Goal: Task Accomplishment & Management: Complete application form

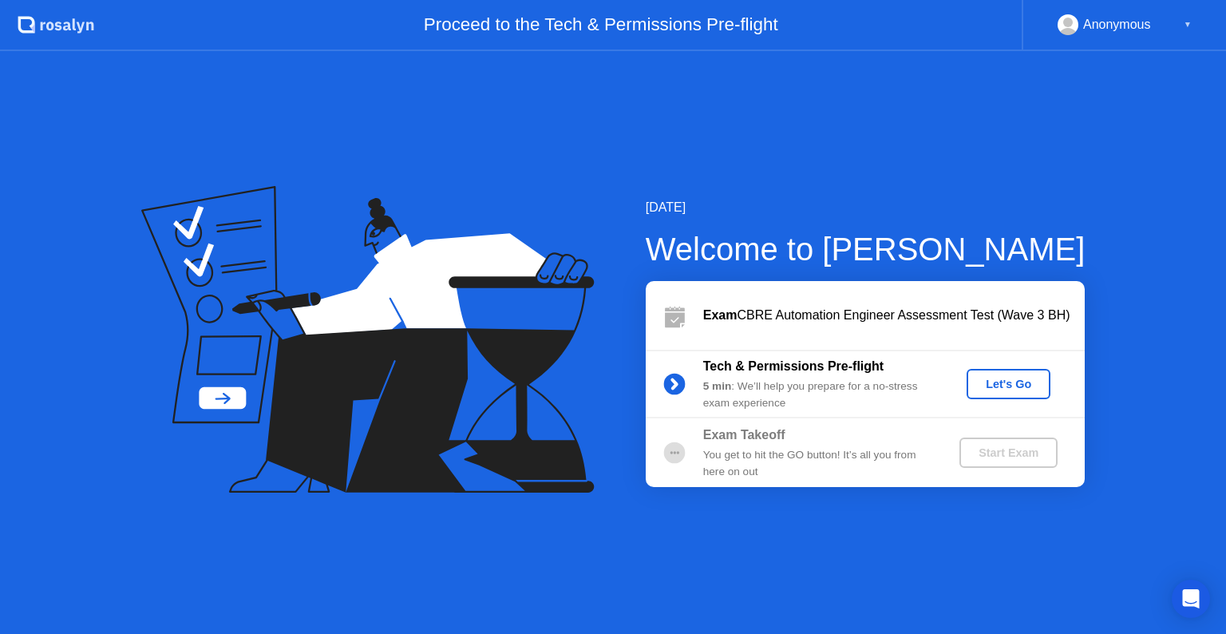
click at [1001, 385] on div "Let's Go" at bounding box center [1008, 383] width 71 height 13
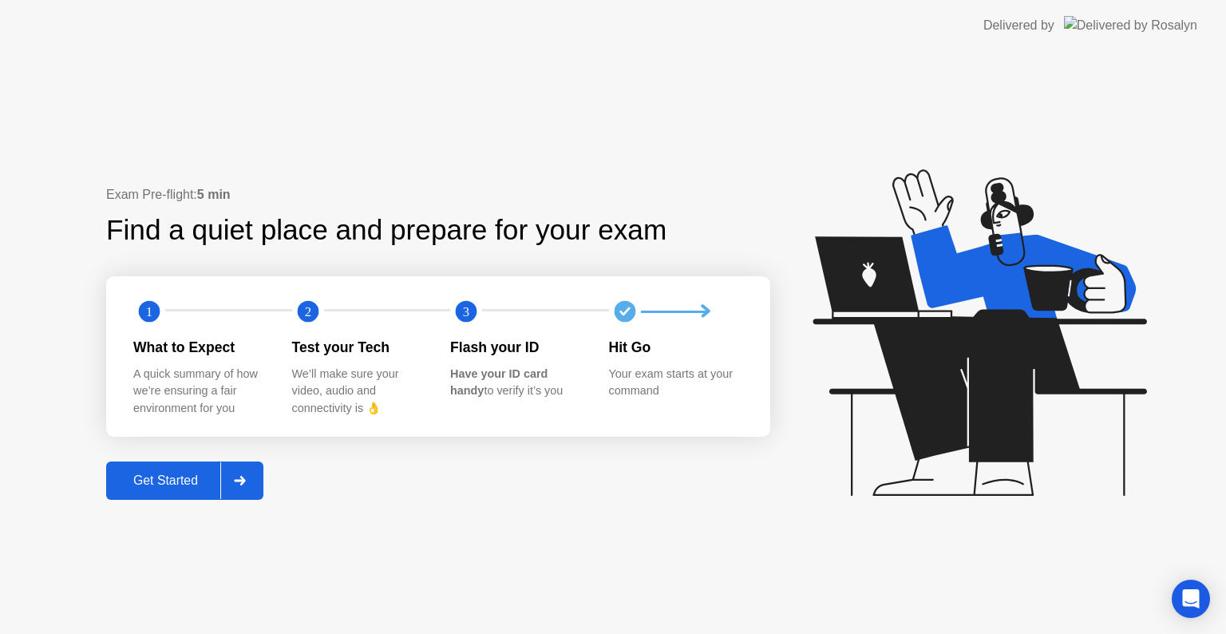
click at [178, 486] on div "Get Started" at bounding box center [165, 480] width 109 height 14
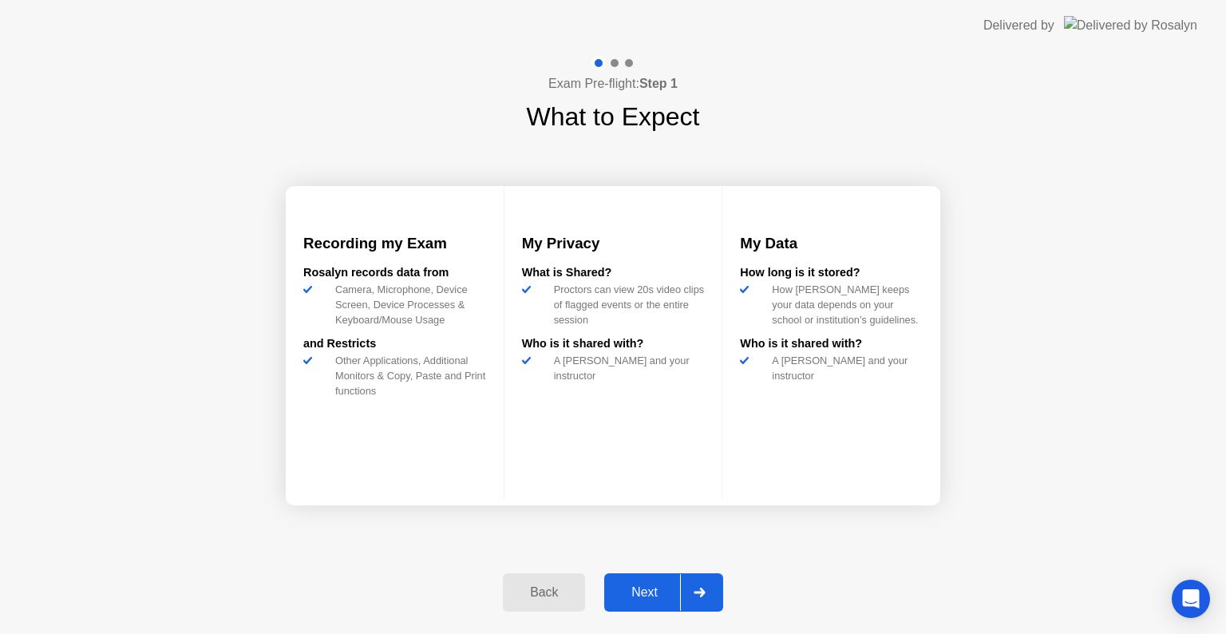
click at [640, 594] on div "Next" at bounding box center [644, 592] width 71 height 14
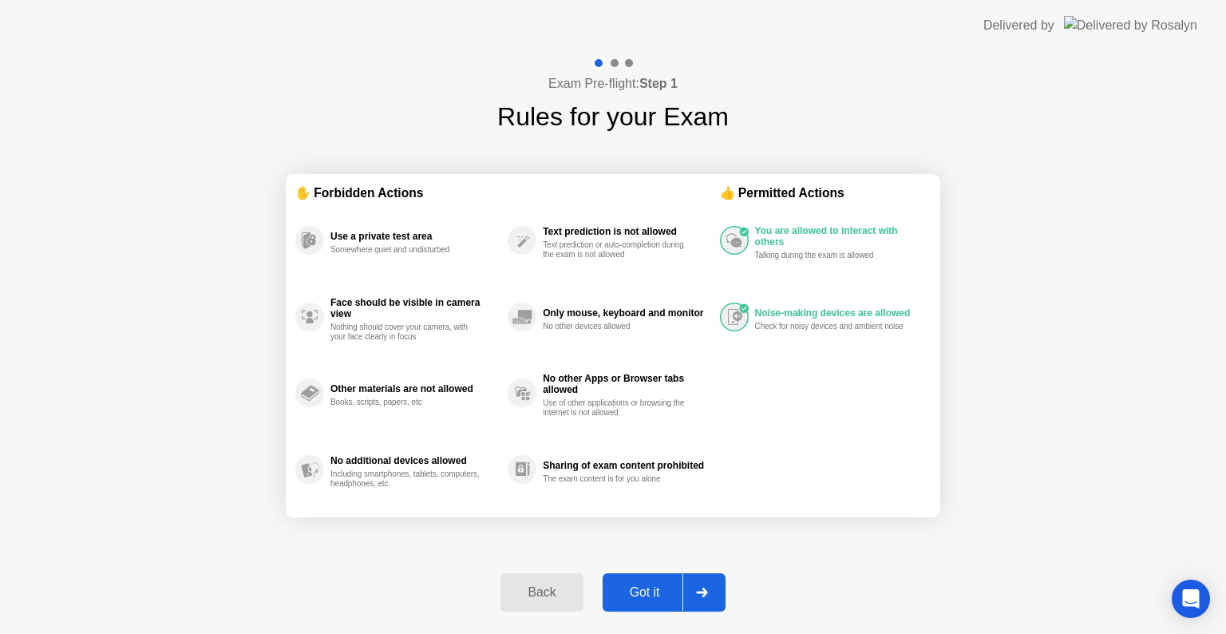
click at [655, 594] on div "Got it" at bounding box center [644, 592] width 75 height 14
select select "**********"
select select "*******"
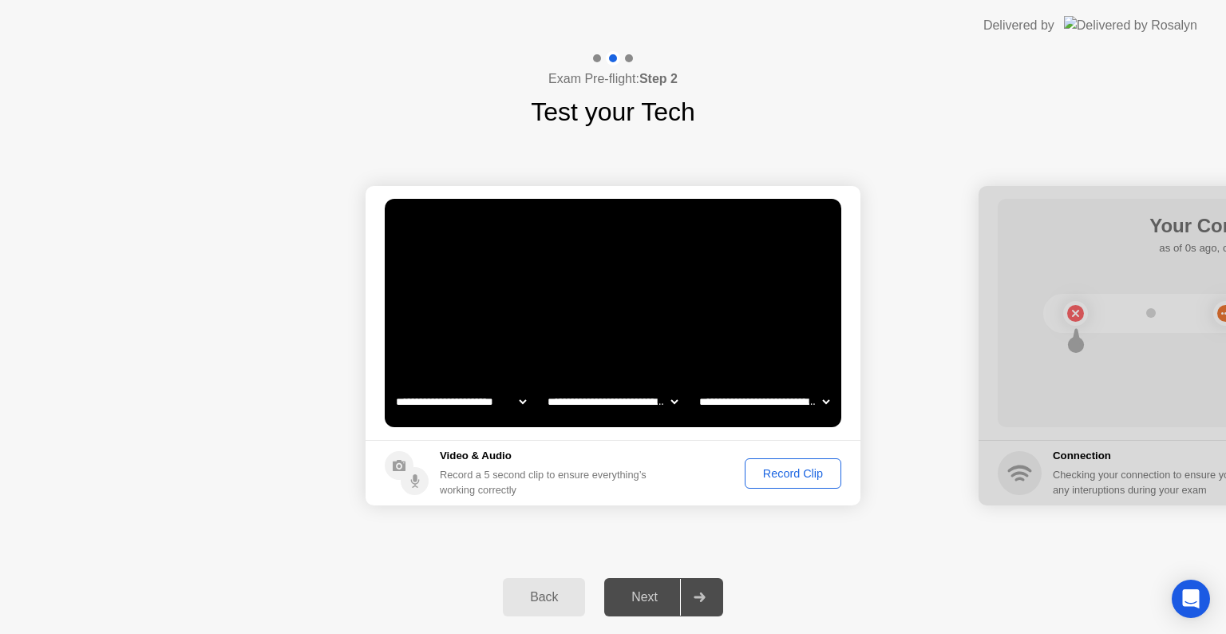
click at [787, 472] on div "Record Clip" at bounding box center [792, 473] width 85 height 13
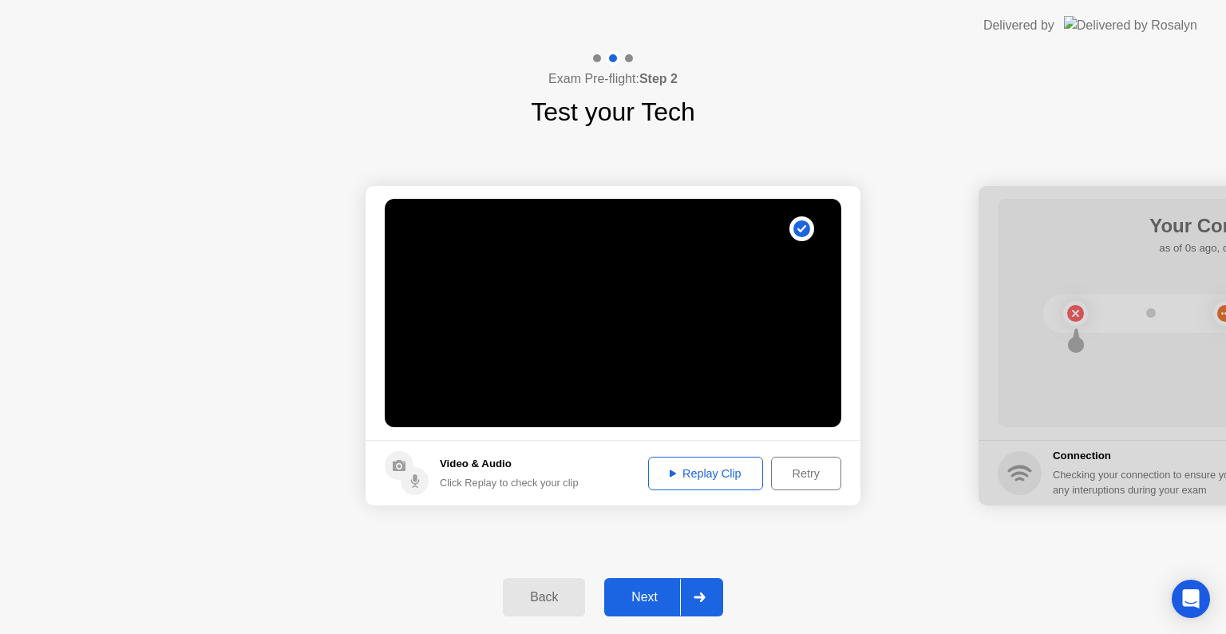
click at [634, 591] on div "Next" at bounding box center [644, 597] width 71 height 14
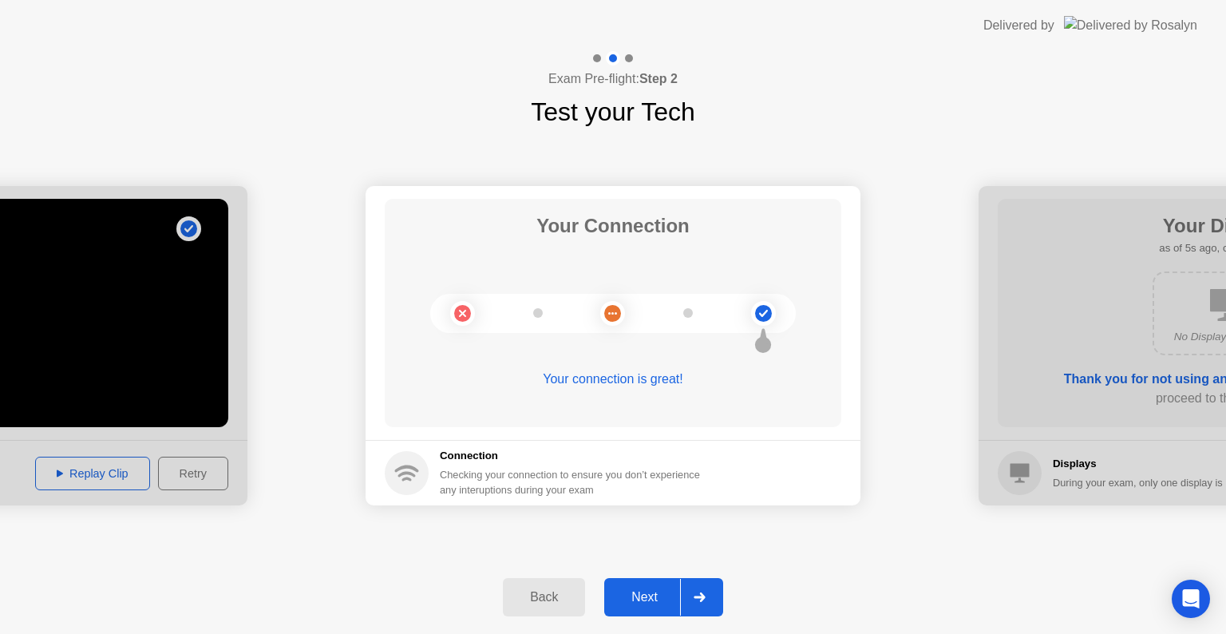
click at [652, 599] on div "Next" at bounding box center [644, 597] width 71 height 14
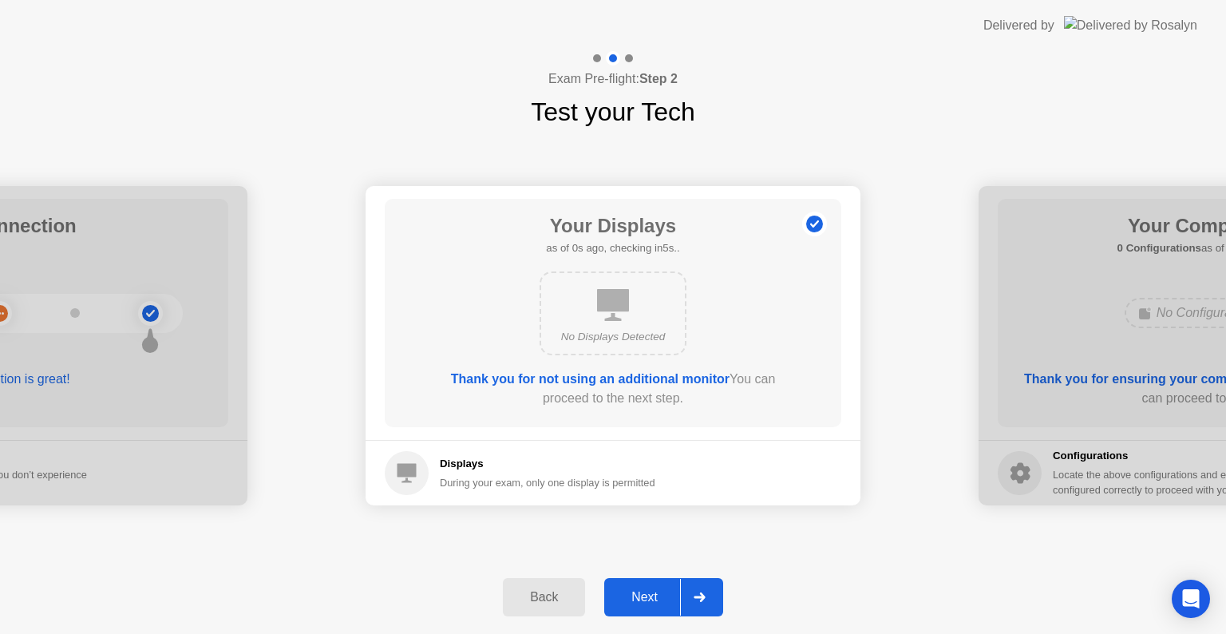
click at [641, 591] on div "Next" at bounding box center [644, 597] width 71 height 14
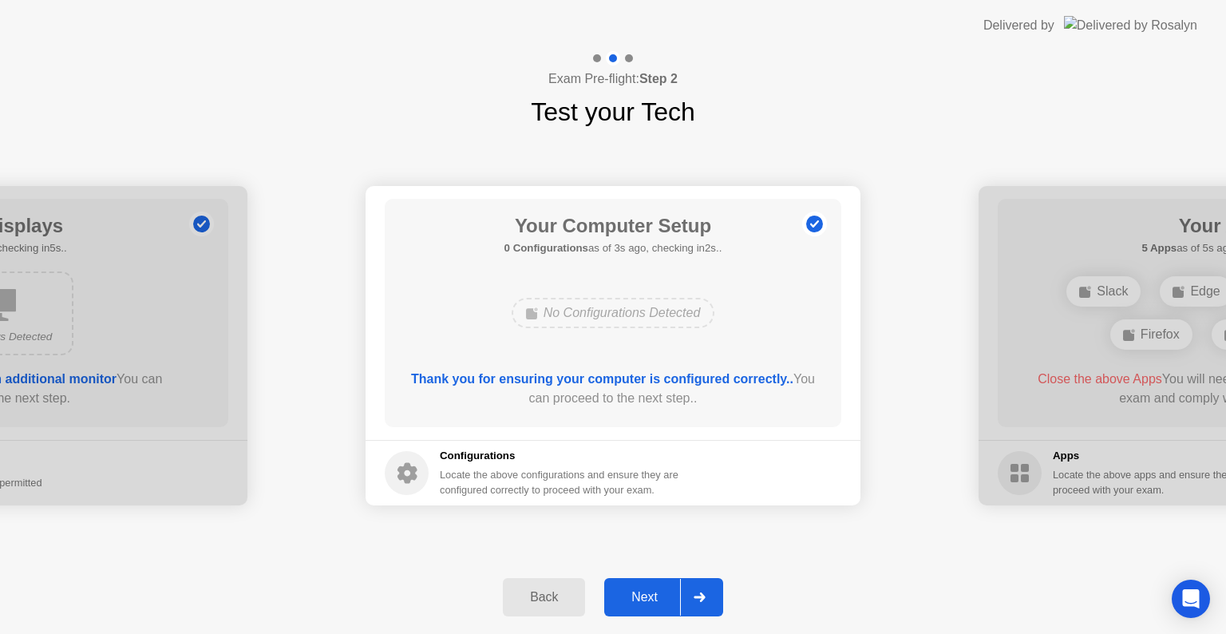
click at [656, 591] on div "Next" at bounding box center [644, 597] width 71 height 14
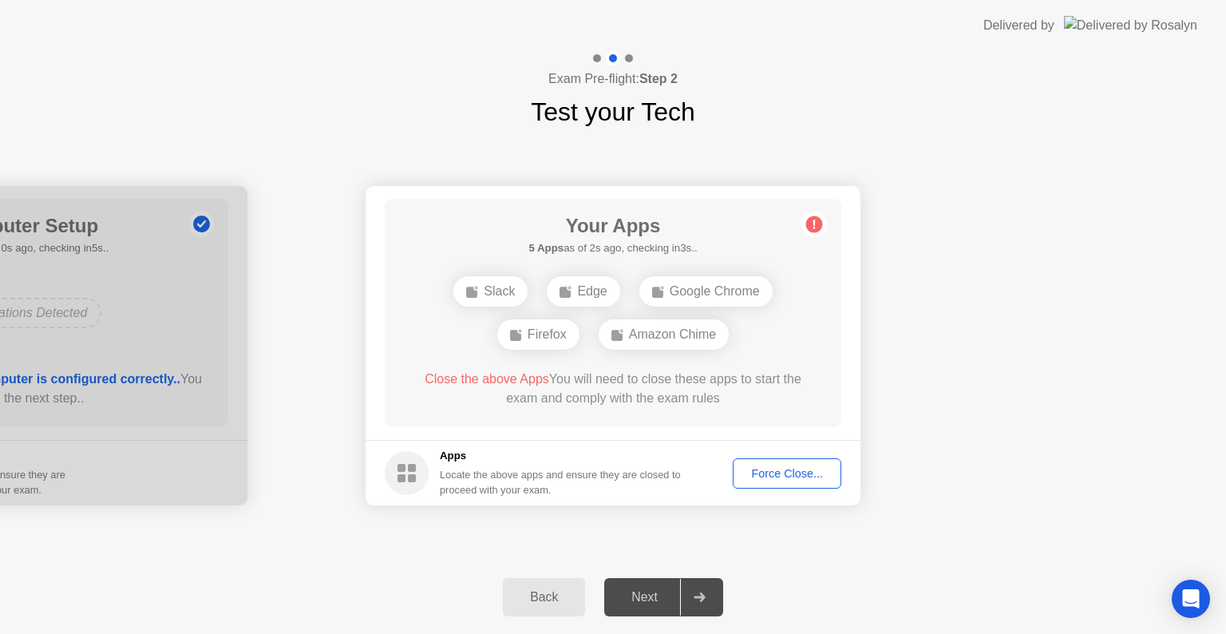
click at [976, 546] on div "**********" at bounding box center [613, 345] width 1226 height 429
click at [767, 469] on div "Force Close..." at bounding box center [786, 473] width 97 height 13
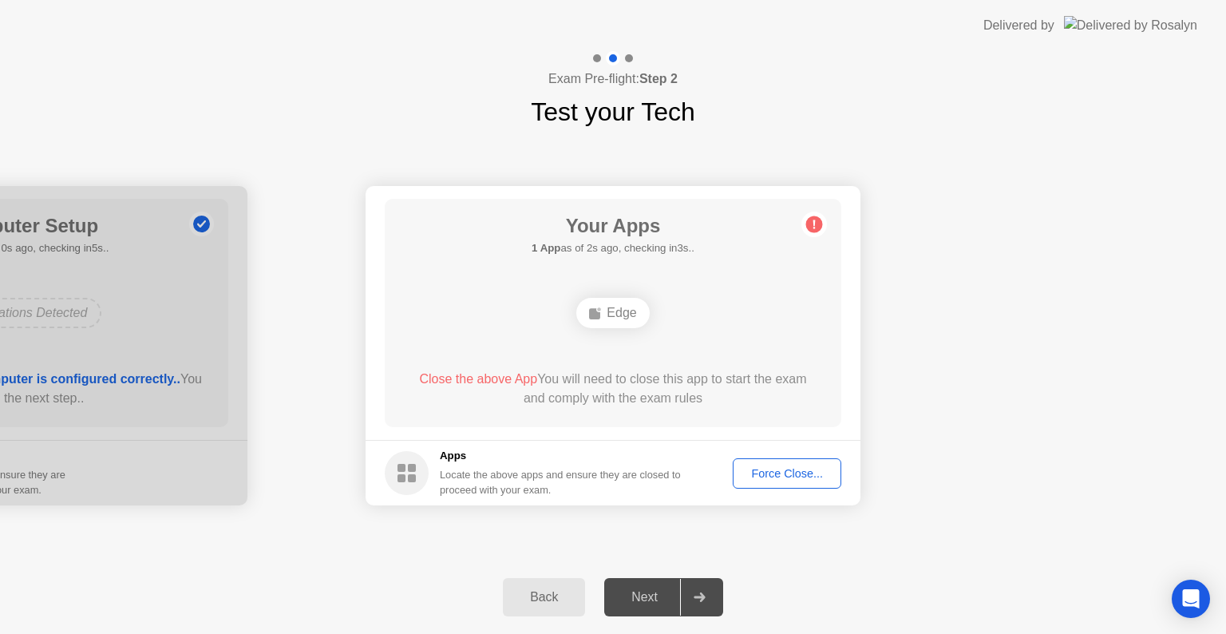
click at [788, 472] on div "Force Close..." at bounding box center [786, 473] width 97 height 13
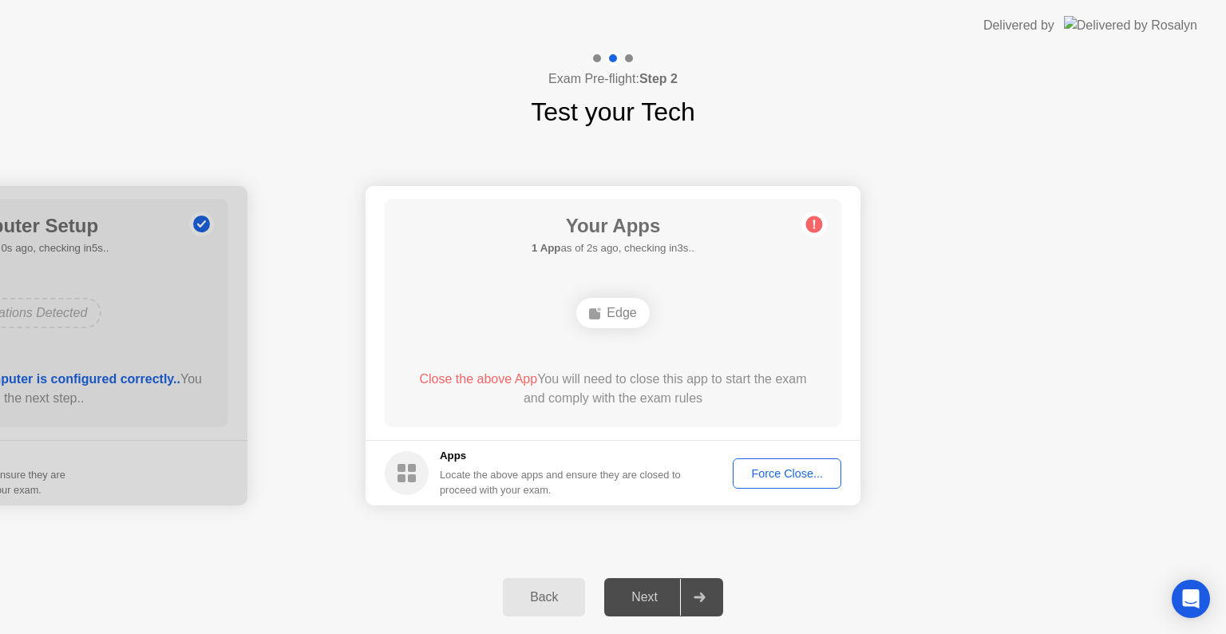
click at [937, 526] on div "**********" at bounding box center [613, 345] width 1226 height 429
click at [804, 474] on div "Force Close..." at bounding box center [786, 473] width 97 height 13
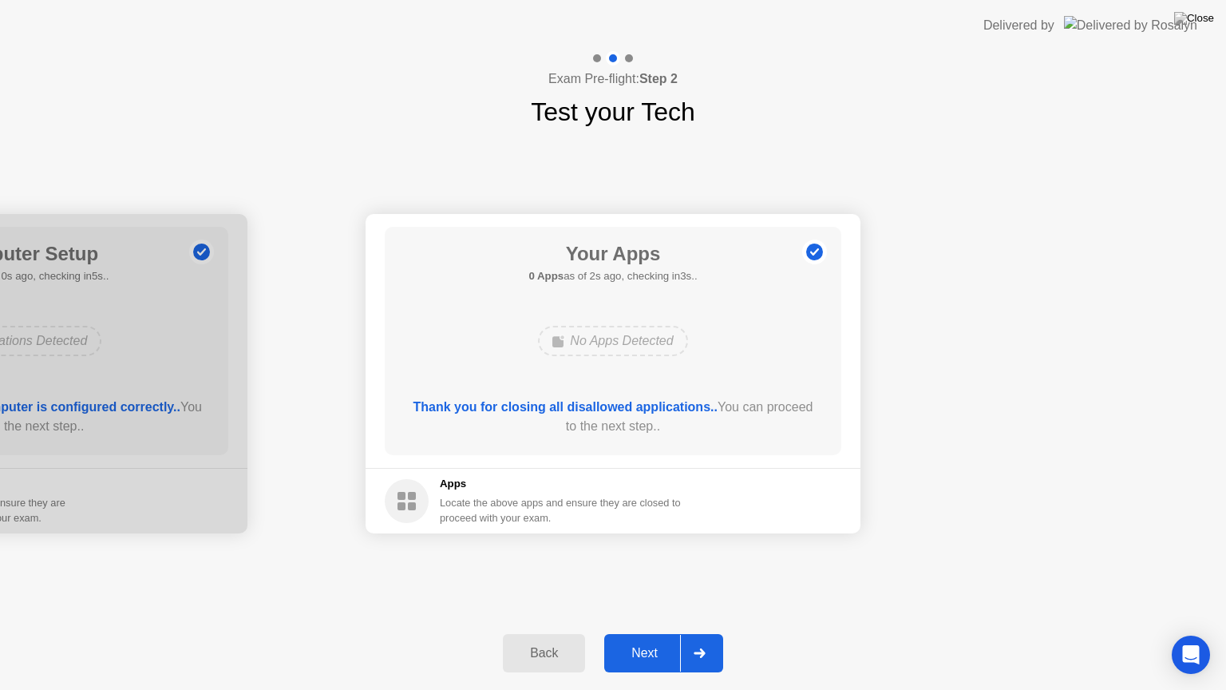
click at [660, 633] on div "Next" at bounding box center [644, 653] width 71 height 14
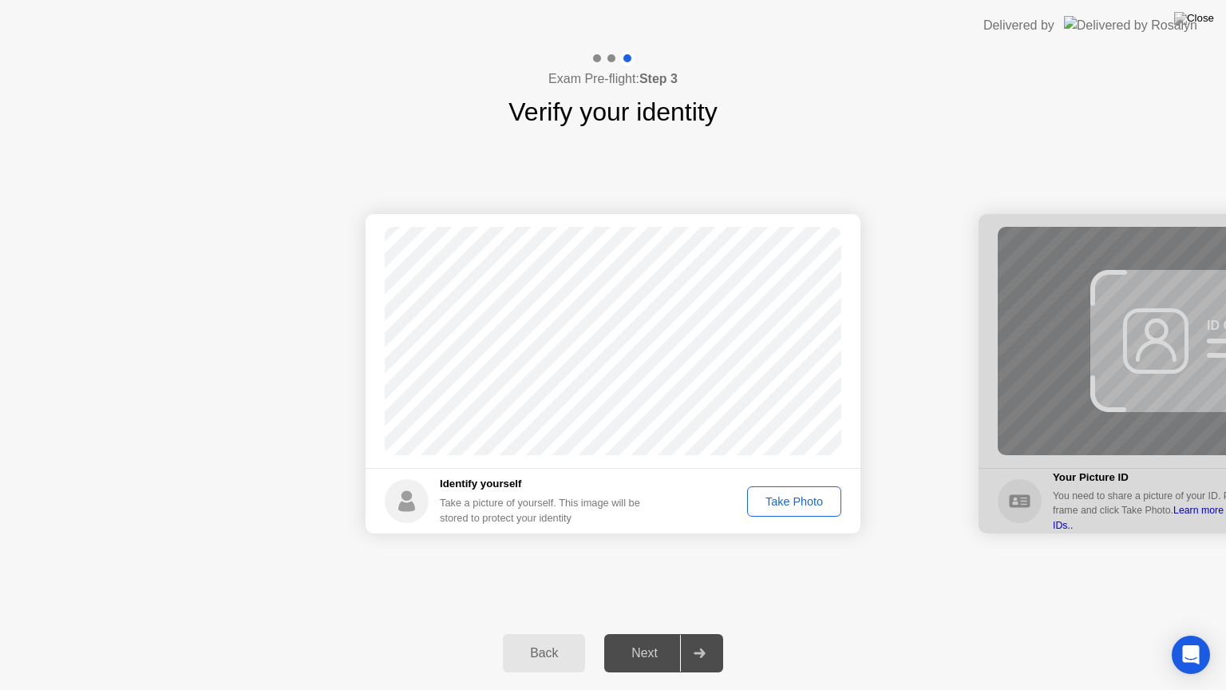
click at [804, 504] on div "Take Photo" at bounding box center [794, 501] width 83 height 13
click at [657, 633] on div "Next" at bounding box center [644, 653] width 71 height 14
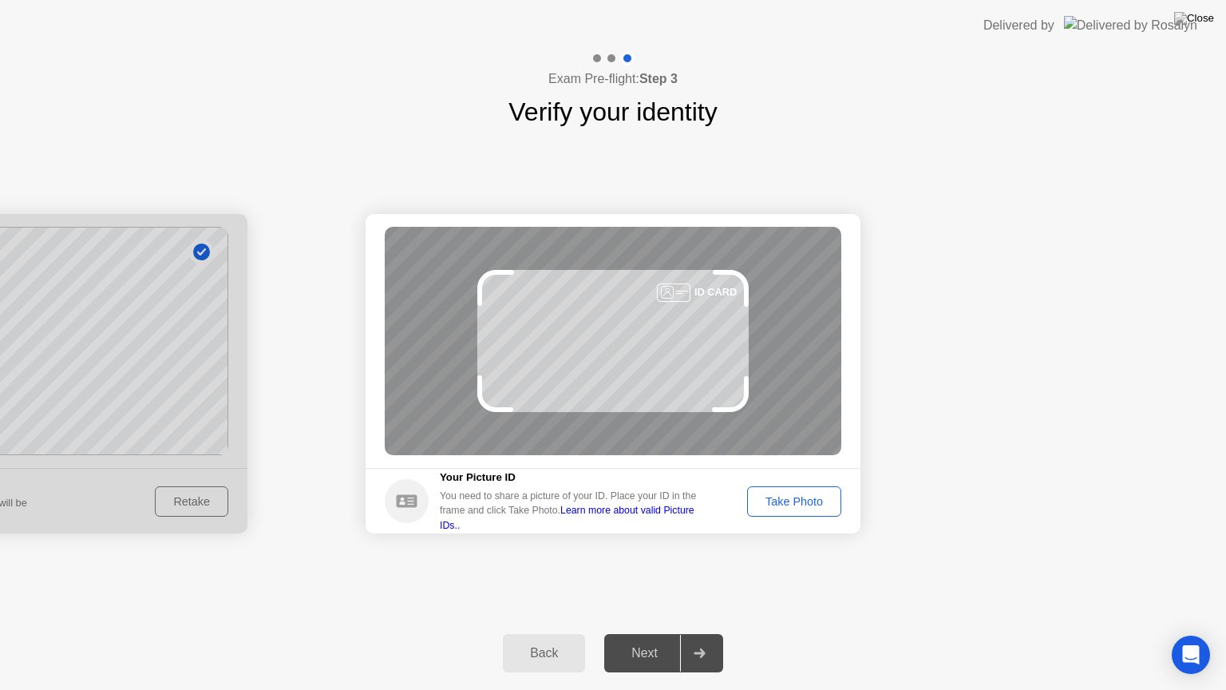
click at [785, 504] on div "Take Photo" at bounding box center [794, 501] width 83 height 13
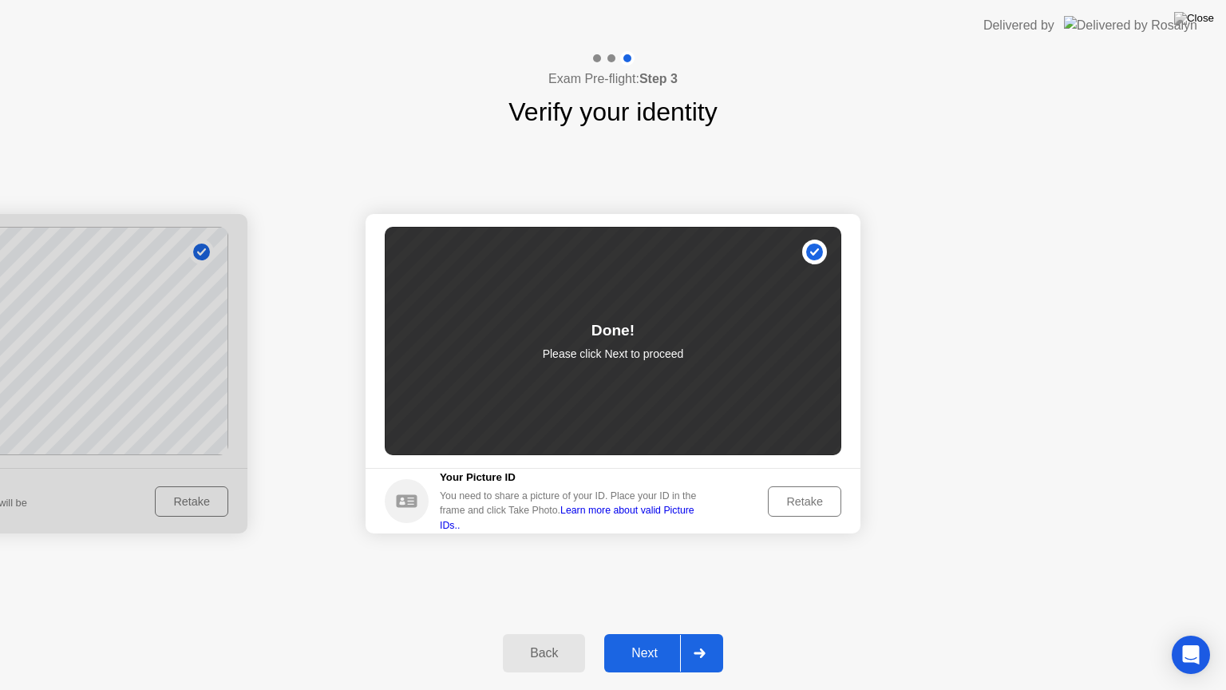
click at [650, 633] on div "Next" at bounding box center [644, 653] width 71 height 14
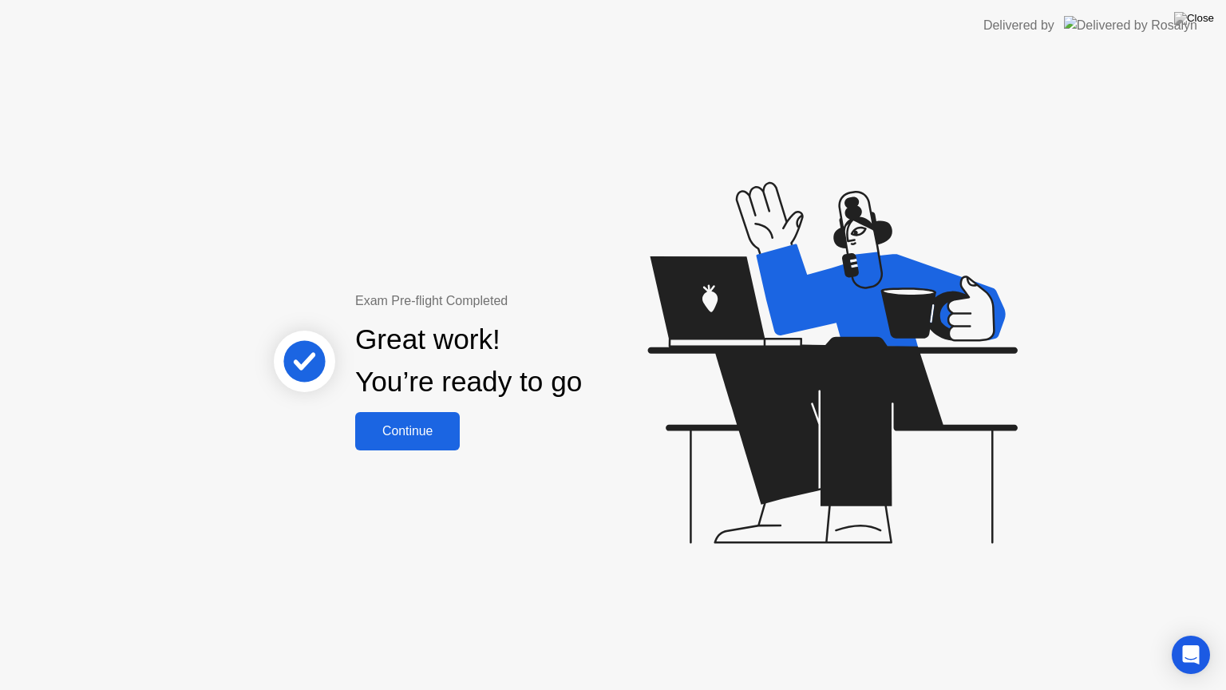
click at [415, 428] on div "Continue" at bounding box center [407, 431] width 95 height 14
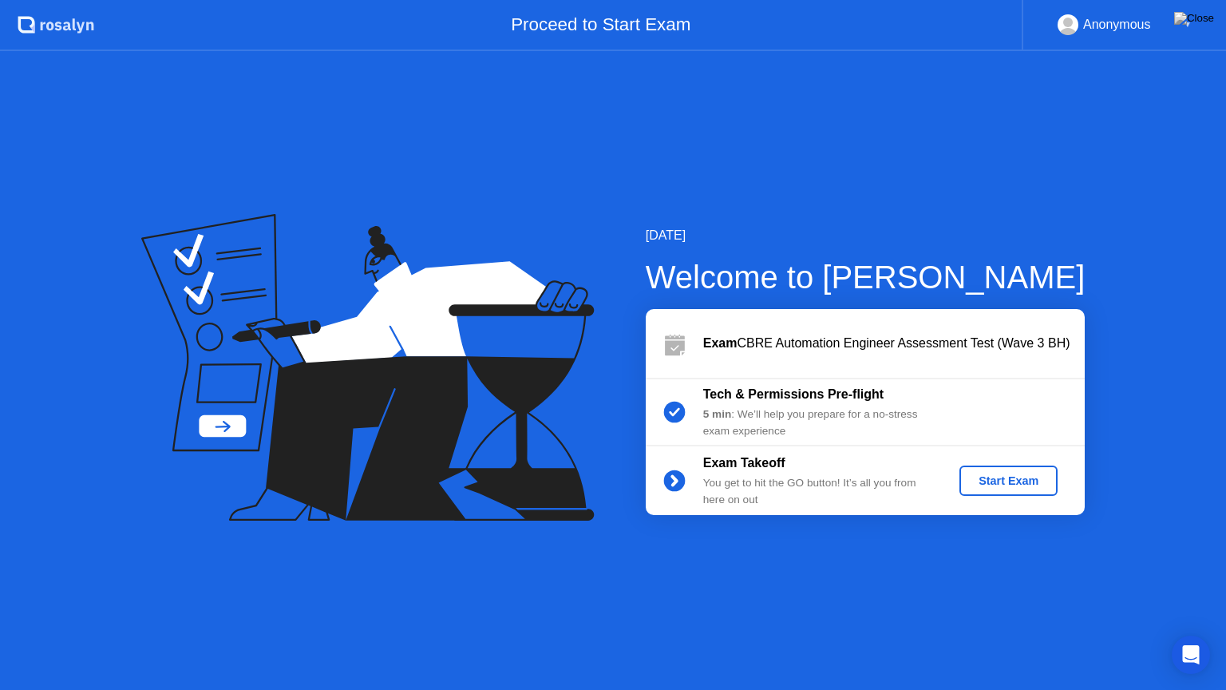
click at [1023, 480] on div "Start Exam" at bounding box center [1008, 480] width 85 height 13
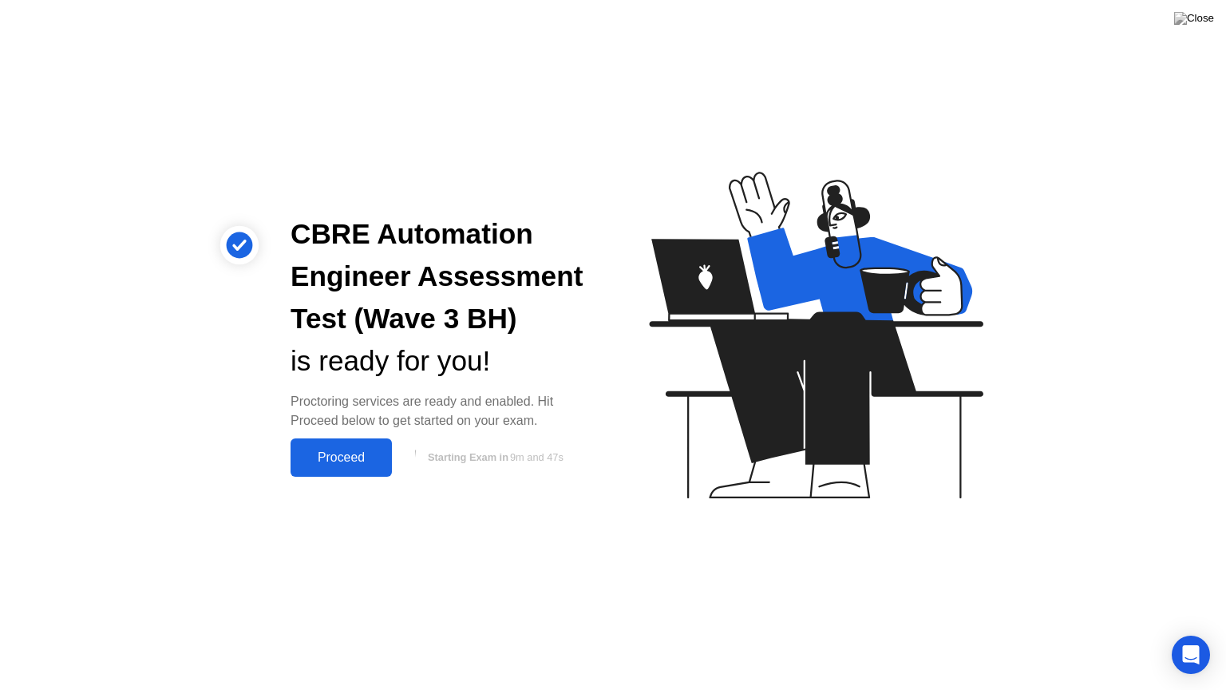
click at [334, 462] on div "Proceed" at bounding box center [341, 457] width 92 height 14
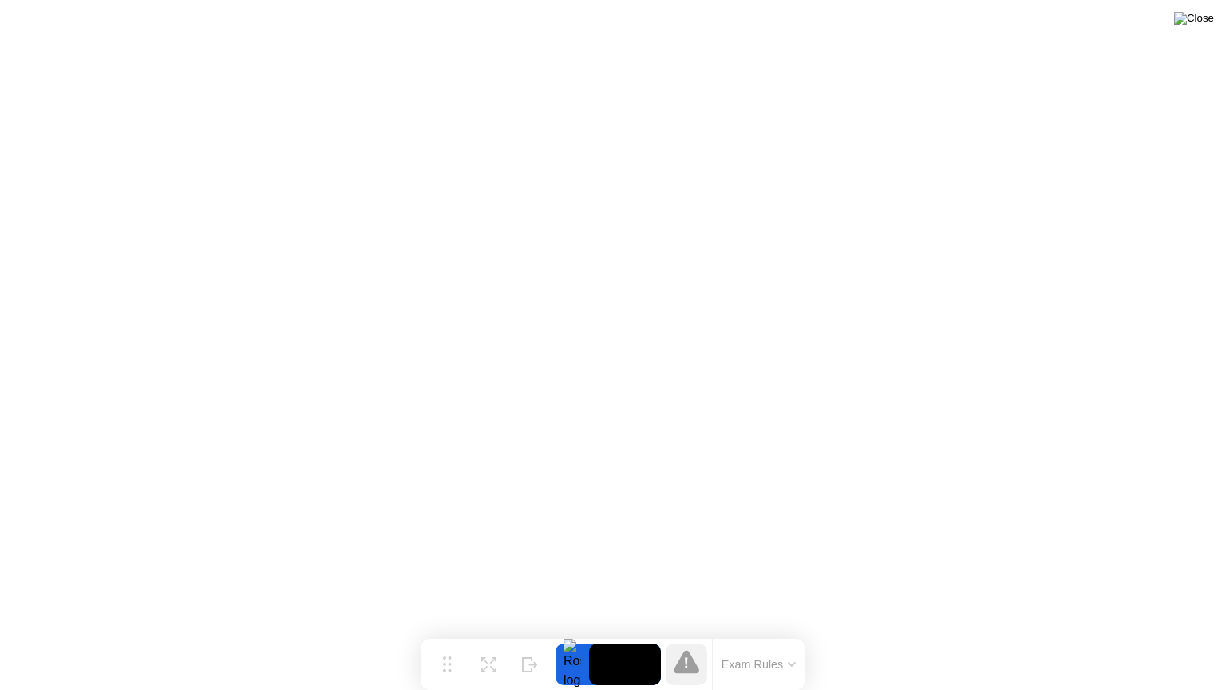
click at [1201, 20] on img at bounding box center [1194, 18] width 40 height 13
click at [1215, 14] on button at bounding box center [1194, 18] width 48 height 21
